Goal: Check status: Check status

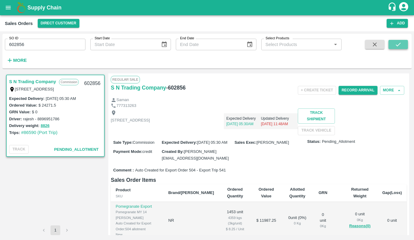
click at [400, 43] on icon "submit" at bounding box center [397, 45] width 5 height 4
click at [287, 1] on div "Supply Chain" at bounding box center [207, 7] width 414 height 15
